Goal: Task Accomplishment & Management: Use online tool/utility

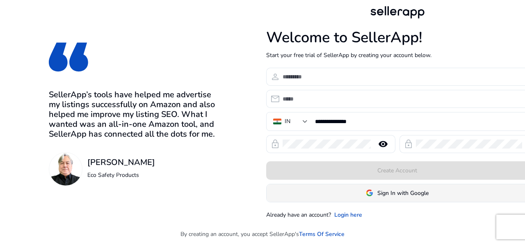
click at [375, 200] on span at bounding box center [398, 193] width 262 height 20
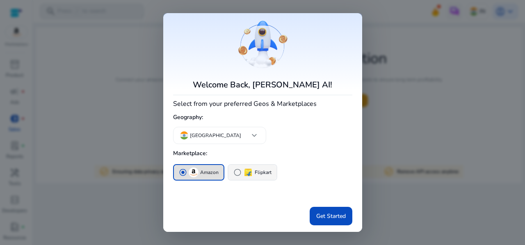
click at [238, 175] on span "radio_button_unchecked" at bounding box center [237, 172] width 8 height 8
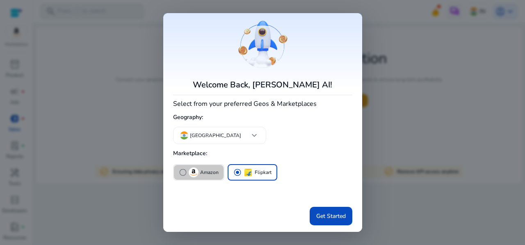
click at [185, 175] on span "radio_button_unchecked" at bounding box center [183, 172] width 8 height 8
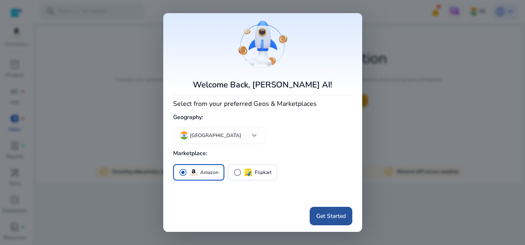
click at [329, 212] on span "Get Started" at bounding box center [331, 216] width 30 height 9
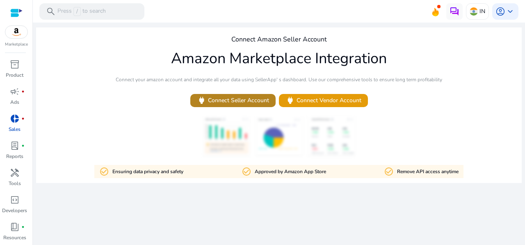
click at [251, 101] on span "power Connect Seller Account" at bounding box center [233, 100] width 72 height 9
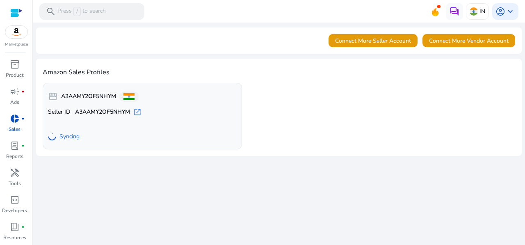
click at [107, 110] on b "A3AAMY2OF5NHYM" at bounding box center [102, 112] width 55 height 8
click at [141, 113] on span "open_in_new" at bounding box center [137, 112] width 8 height 8
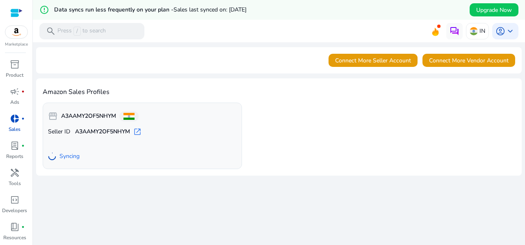
click at [67, 155] on span "Syncing" at bounding box center [69, 156] width 20 height 8
click at [58, 114] on div "storefront A3AAMY2OF5NHYM" at bounding box center [93, 116] width 91 height 16
click at [510, 26] on span "keyboard_arrow_down" at bounding box center [510, 31] width 10 height 10
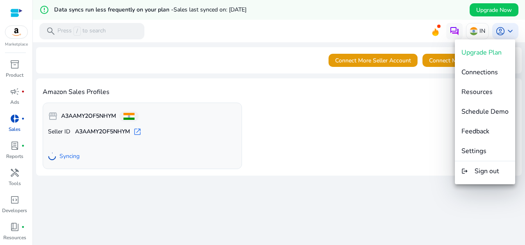
drag, startPoint x: 390, startPoint y: 134, endPoint x: 379, endPoint y: 128, distance: 12.8
click at [389, 134] on div at bounding box center [262, 122] width 525 height 245
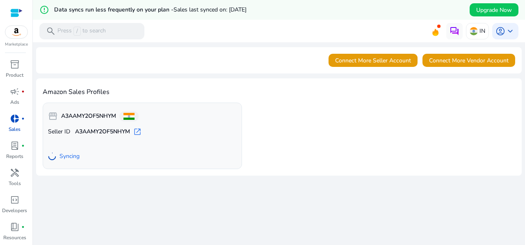
click at [18, 38] on div at bounding box center [16, 31] width 23 height 13
click at [17, 48] on div "Marketplace inventory_2 Product campaign fiber_manual_record Ads donut_small fi…" at bounding box center [16, 122] width 33 height 245
click at [13, 73] on p "Product" at bounding box center [15, 74] width 18 height 7
click at [23, 123] on div "donut_small fiber_manual_record" at bounding box center [14, 118] width 23 height 13
click at [16, 148] on span "lab_profile" at bounding box center [15, 146] width 10 height 10
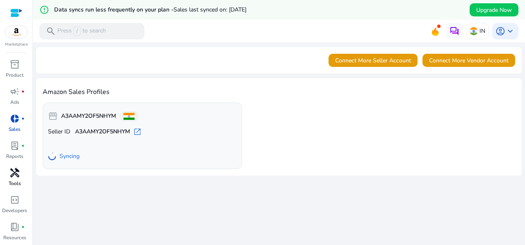
click at [13, 169] on span "handyman" at bounding box center [15, 173] width 10 height 10
click at [10, 176] on span "handyman" at bounding box center [15, 173] width 10 height 10
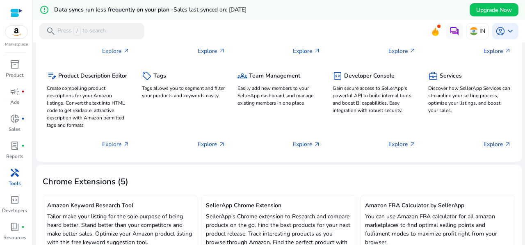
scroll to position [205, 0]
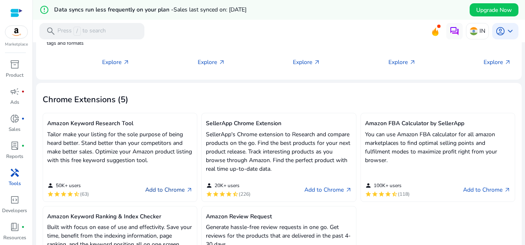
click at [168, 192] on link "Add to Chrome arrow_outward" at bounding box center [169, 190] width 48 height 10
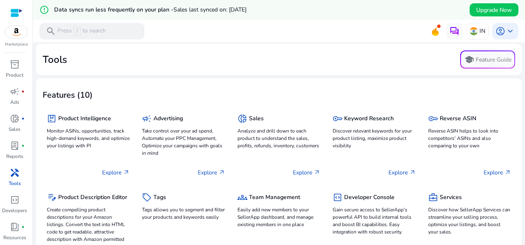
scroll to position [0, 0]
